Goal: Task Accomplishment & Management: Use online tool/utility

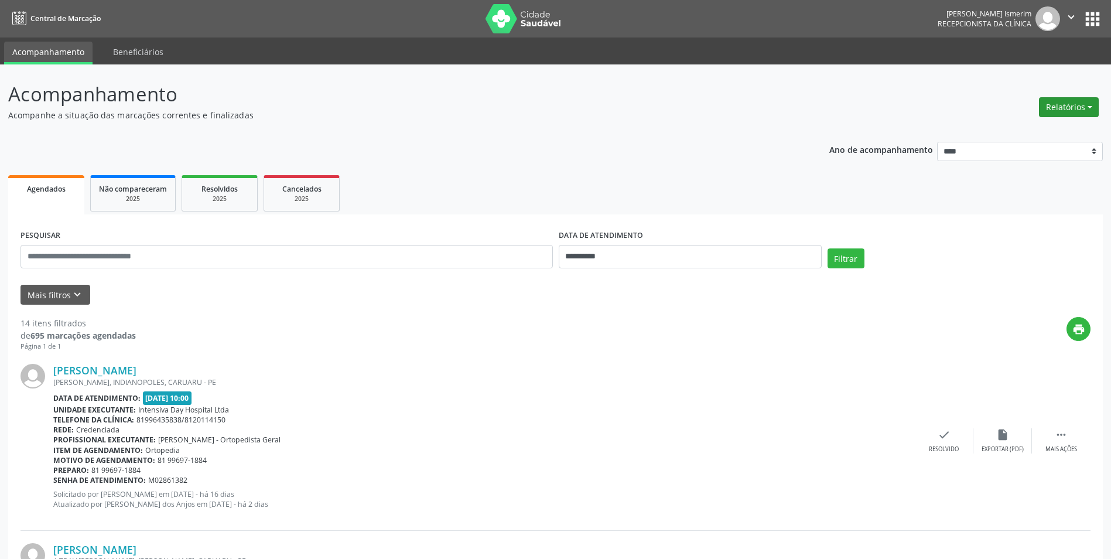
click at [1086, 101] on button "Relatórios" at bounding box center [1069, 107] width 60 height 20
click at [1030, 129] on link "Agendamentos" at bounding box center [1037, 132] width 126 height 16
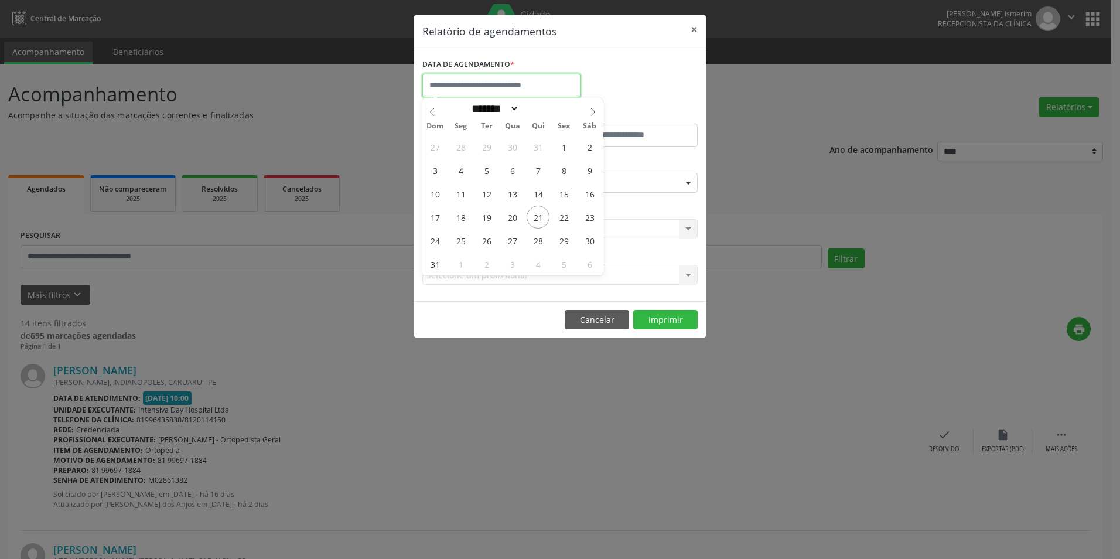
click at [488, 91] on input "text" at bounding box center [501, 85] width 158 height 23
click at [561, 215] on span "22" at bounding box center [563, 217] width 23 height 23
type input "**********"
click at [561, 215] on span "22" at bounding box center [563, 217] width 23 height 23
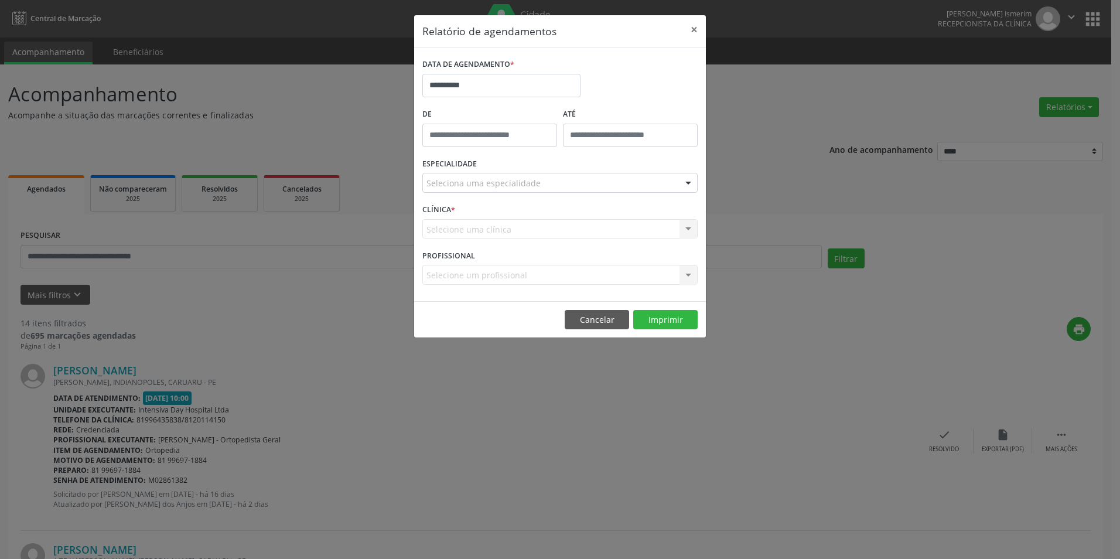
click at [595, 229] on div "Selecione uma clínica Nenhum resultado encontrado para: " " Não há nenhuma opçã…" at bounding box center [559, 229] width 275 height 20
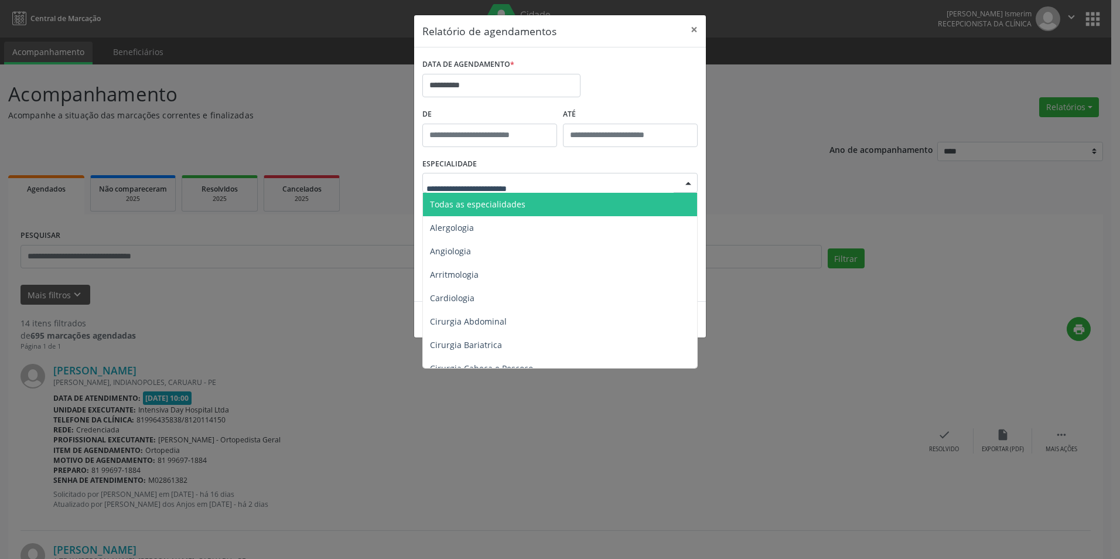
click at [667, 177] on div at bounding box center [559, 183] width 275 height 20
click at [591, 199] on span "Todas as especialidades" at bounding box center [561, 204] width 276 height 23
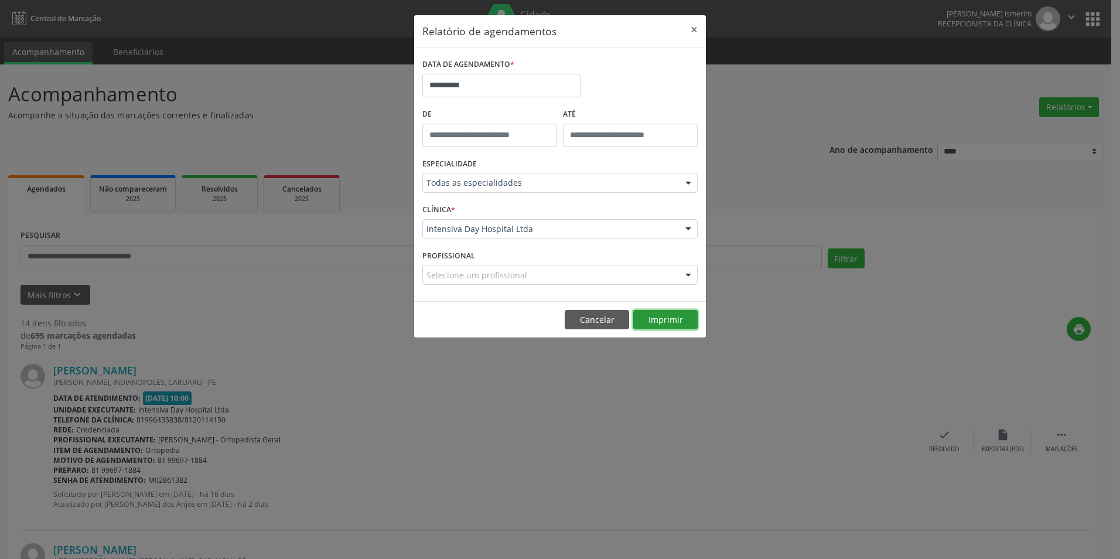
click at [677, 314] on button "Imprimir" at bounding box center [665, 320] width 64 height 20
